Goal: Transaction & Acquisition: Purchase product/service

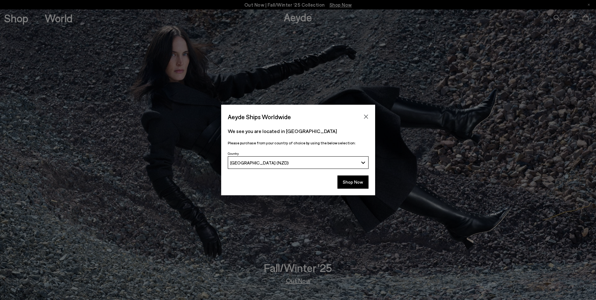
click at [366, 115] on icon "Close" at bounding box center [366, 116] width 5 height 5
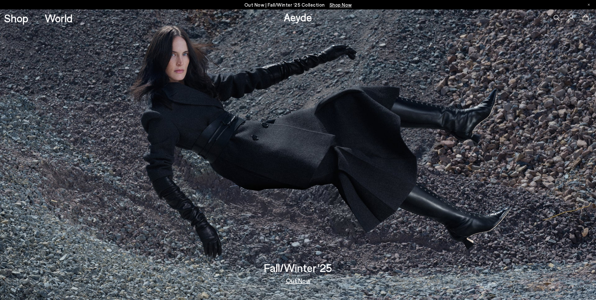
click at [13, 19] on link "Shop" at bounding box center [16, 18] width 24 height 11
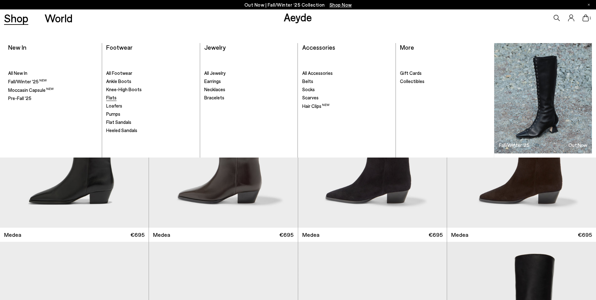
click at [113, 98] on span "Flats" at bounding box center [111, 98] width 10 height 6
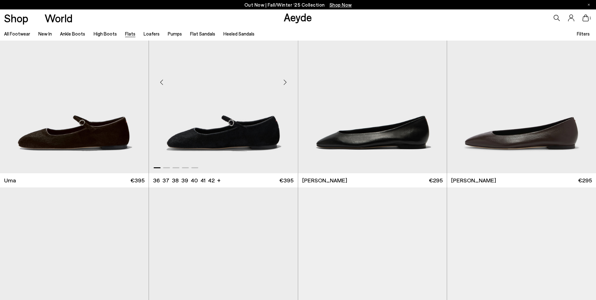
scroll to position [63, 0]
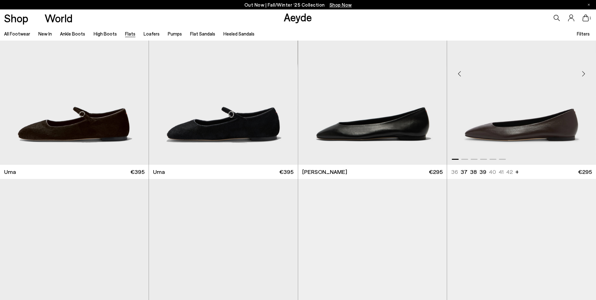
click at [549, 134] on img "1 / 6" at bounding box center [521, 71] width 149 height 187
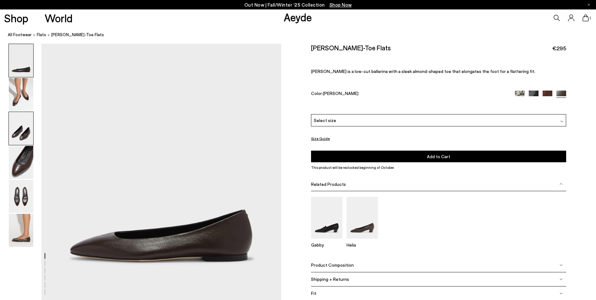
click at [25, 132] on img at bounding box center [21, 128] width 25 height 33
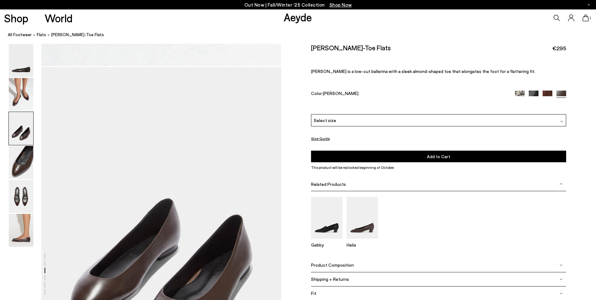
scroll to position [578, 0]
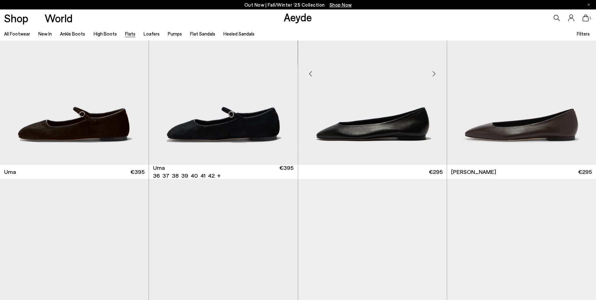
scroll to position [63, 0]
click at [384, 136] on img "1 / 6" at bounding box center [372, 71] width 149 height 187
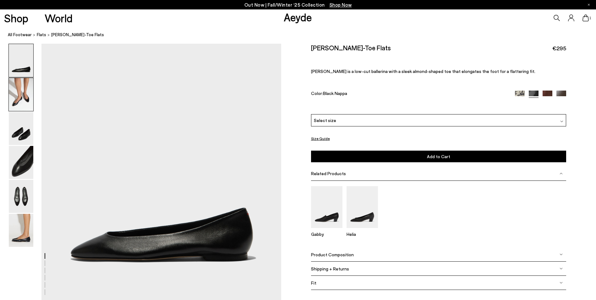
click at [25, 100] on img at bounding box center [21, 94] width 25 height 33
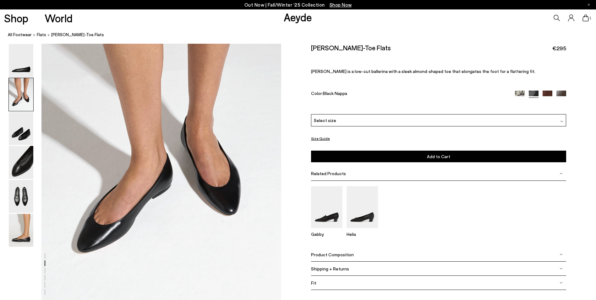
scroll to position [352, 0]
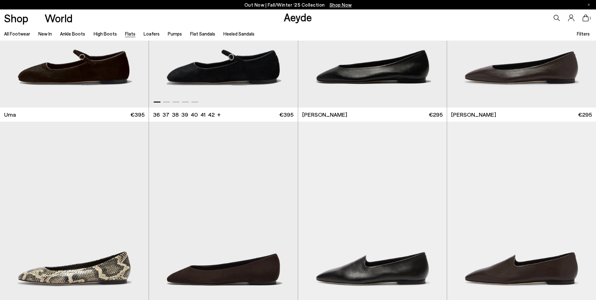
scroll to position [252, 0]
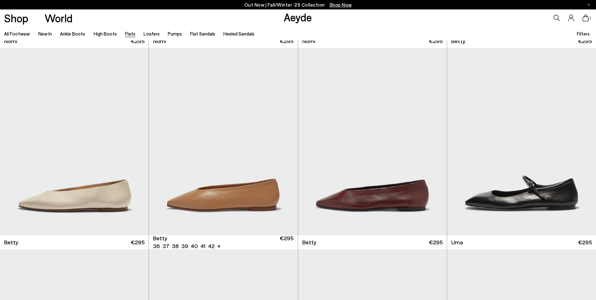
scroll to position [597, 0]
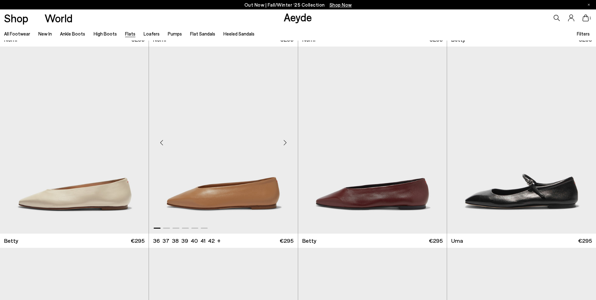
click at [246, 198] on img "1 / 6" at bounding box center [223, 140] width 149 height 187
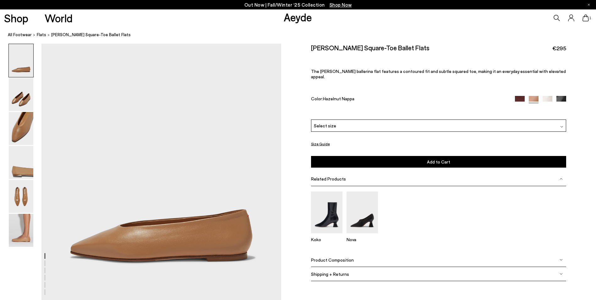
click at [561, 96] on img at bounding box center [562, 101] width 10 height 10
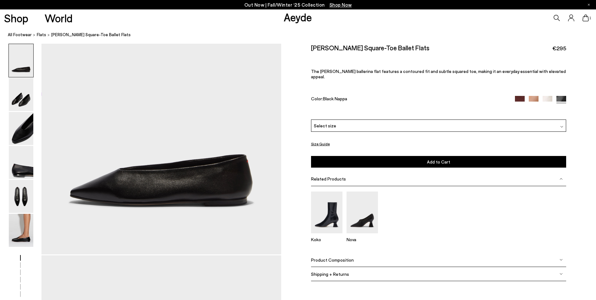
scroll to position [126, 0]
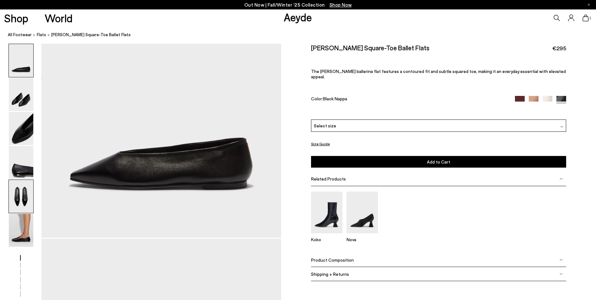
click at [16, 200] on img at bounding box center [21, 196] width 25 height 33
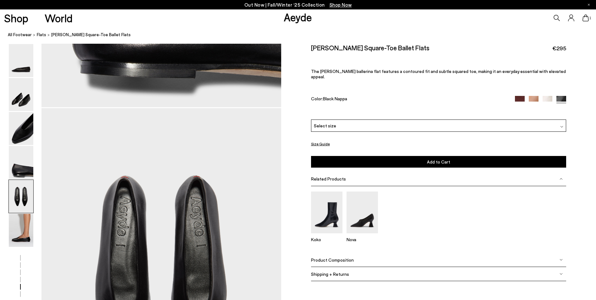
scroll to position [1283, 0]
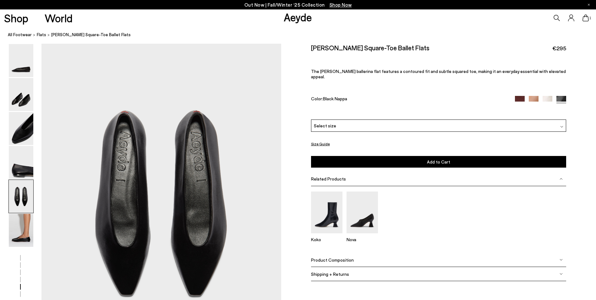
click at [363, 119] on div "Select size" at bounding box center [439, 125] width 256 height 12
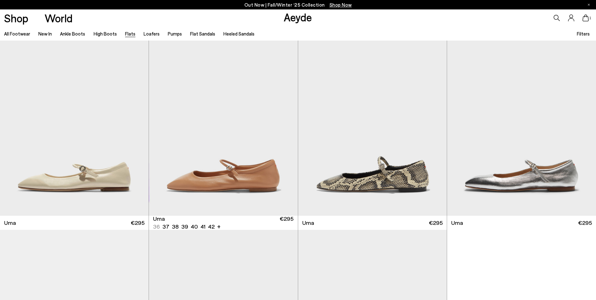
scroll to position [818, 0]
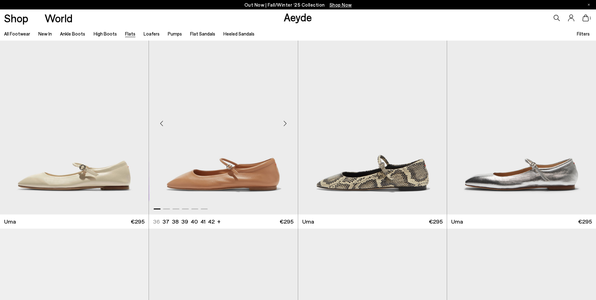
click at [228, 184] on img "1 / 6" at bounding box center [223, 120] width 149 height 187
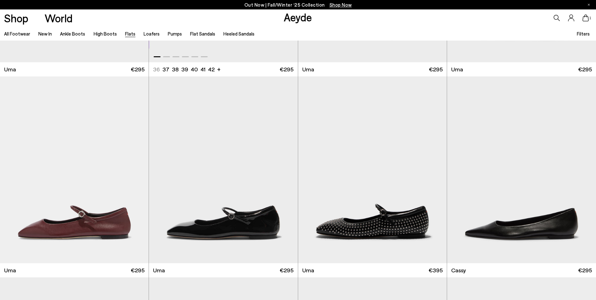
scroll to position [1006, 0]
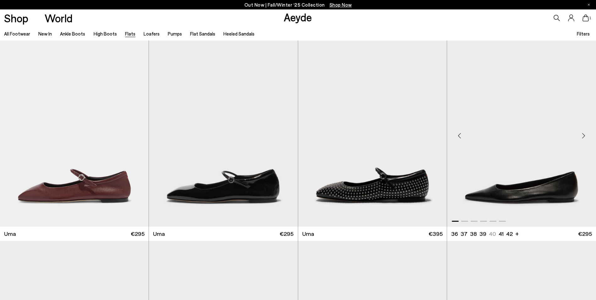
click at [557, 195] on img "1 / 6" at bounding box center [521, 133] width 149 height 187
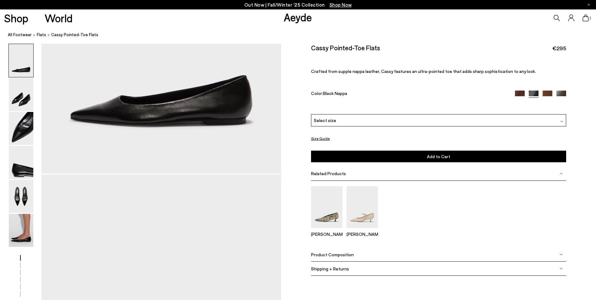
scroll to position [283, 0]
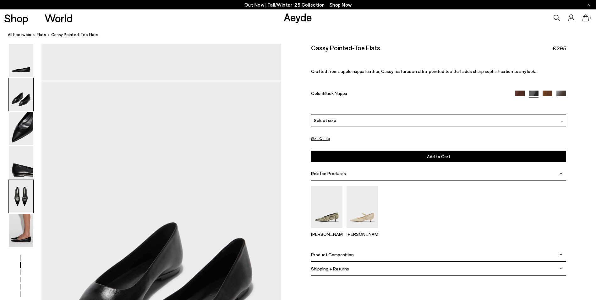
click at [26, 202] on img at bounding box center [21, 196] width 25 height 33
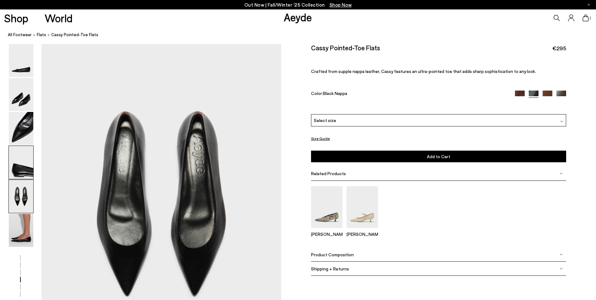
scroll to position [1283, 0]
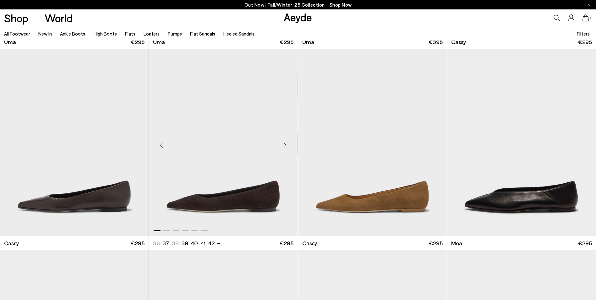
scroll to position [1226, 0]
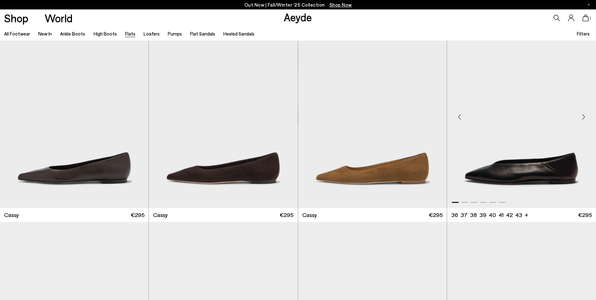
click at [532, 169] on img "1 / 6" at bounding box center [521, 114] width 149 height 187
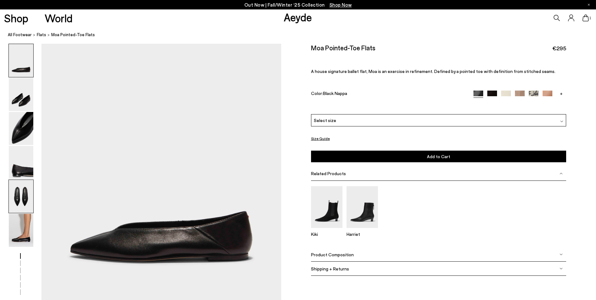
click at [20, 196] on img at bounding box center [21, 196] width 25 height 33
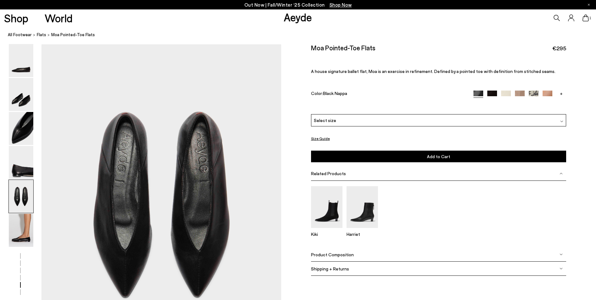
scroll to position [1220, 0]
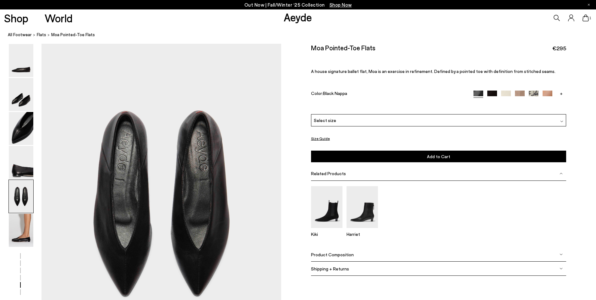
click at [328, 117] on span "Select size" at bounding box center [325, 120] width 22 height 7
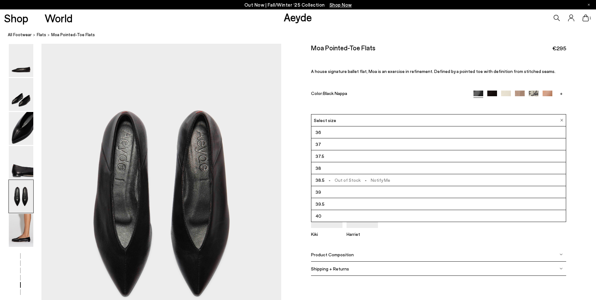
click at [328, 206] on li "39.5" at bounding box center [439, 204] width 255 height 12
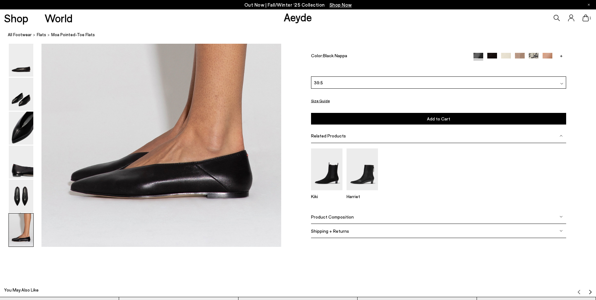
scroll to position [1660, 0]
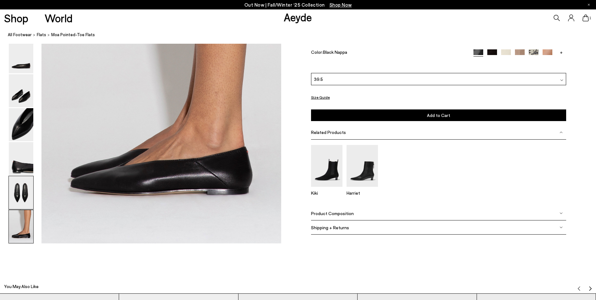
click at [25, 197] on img at bounding box center [21, 192] width 25 height 33
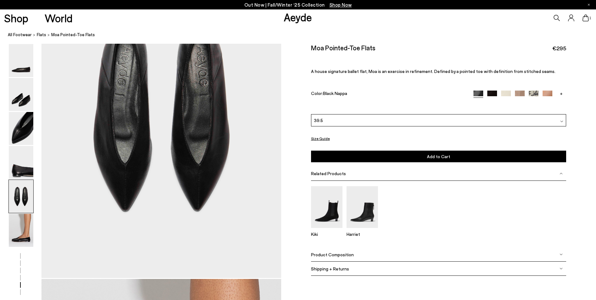
scroll to position [1220, 0]
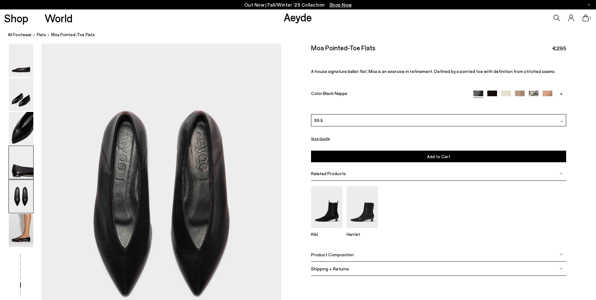
click at [24, 169] on img at bounding box center [21, 162] width 25 height 33
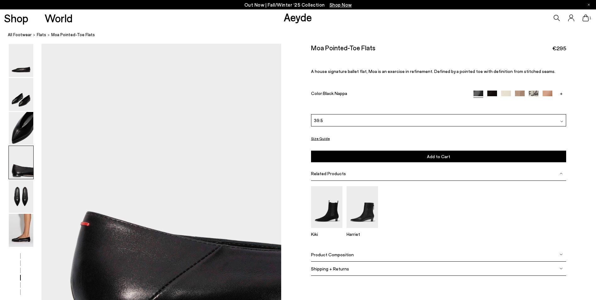
scroll to position [899, 0]
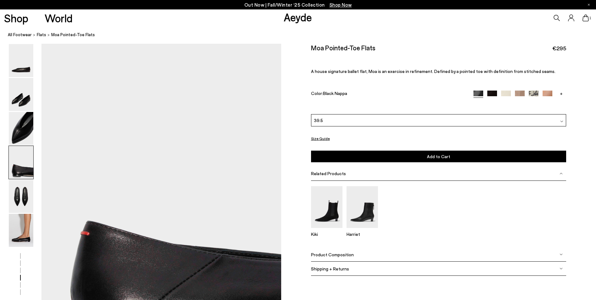
click at [459, 156] on button "Add to Cart Select a Size First" at bounding box center [439, 157] width 256 height 12
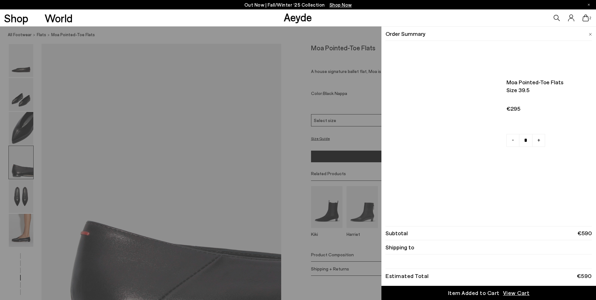
click at [588, 20] on icon at bounding box center [586, 17] width 6 height 7
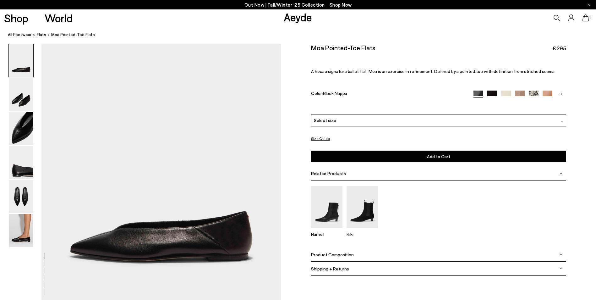
scroll to position [899, 0]
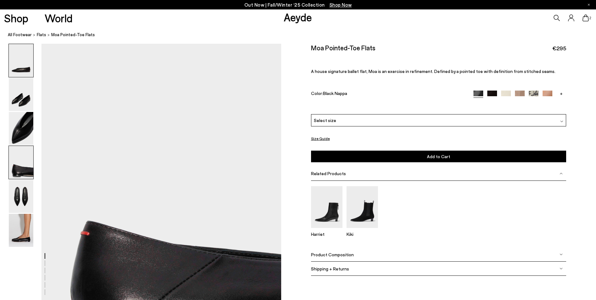
click at [17, 165] on img at bounding box center [21, 162] width 25 height 33
click at [25, 131] on img at bounding box center [21, 128] width 25 height 33
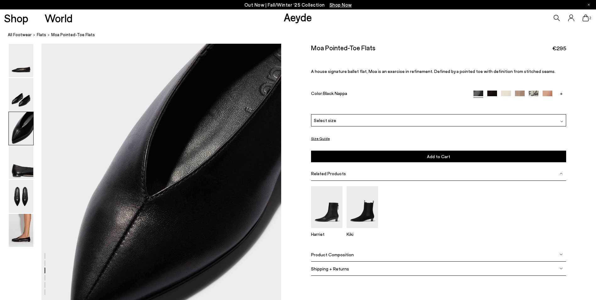
scroll to position [578, 0]
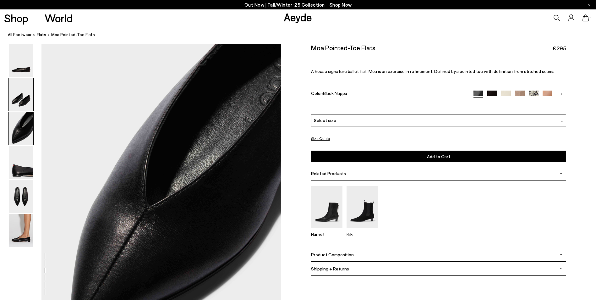
click at [23, 106] on img at bounding box center [21, 94] width 25 height 33
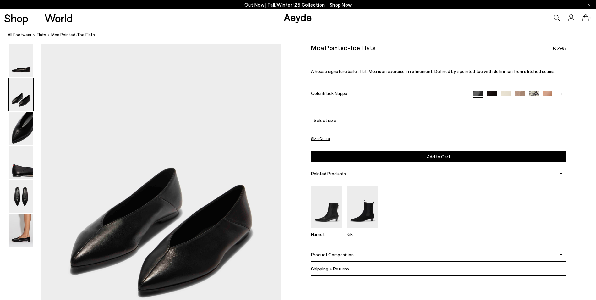
scroll to position [258, 0]
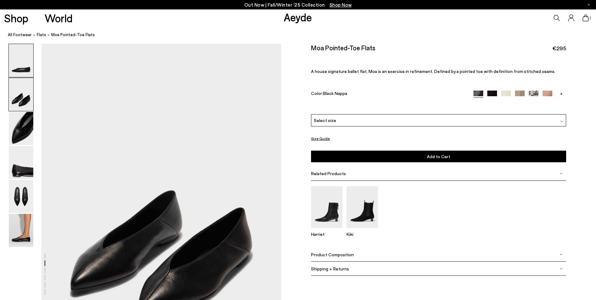
click at [21, 66] on img at bounding box center [21, 60] width 25 height 33
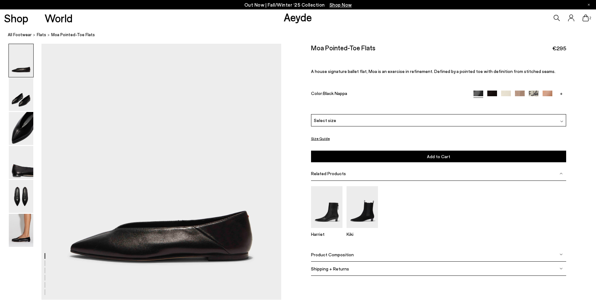
scroll to position [0, 0]
